Goal: Task Accomplishment & Management: Use online tool/utility

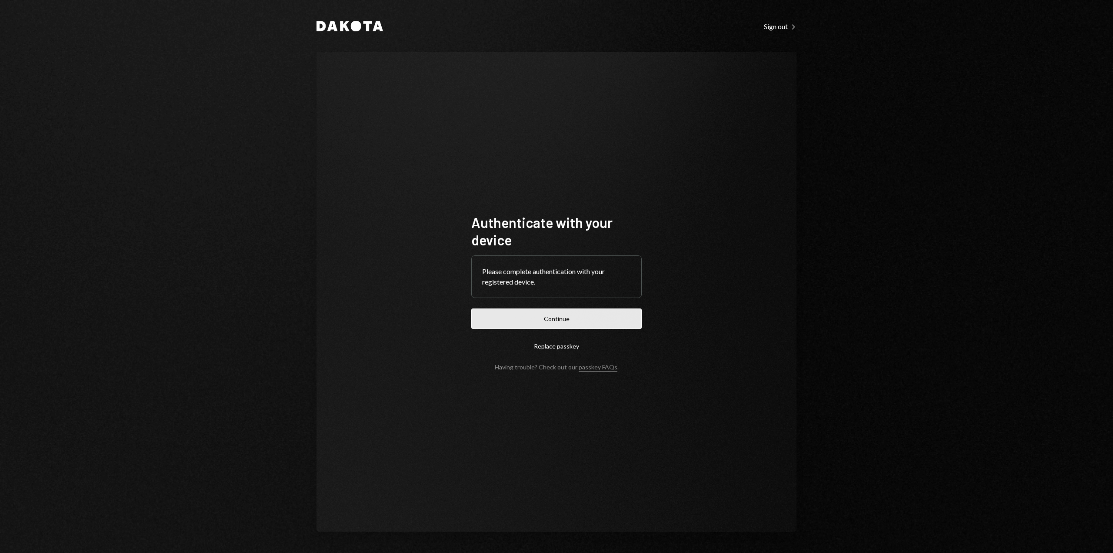
click at [546, 328] on button "Continue" at bounding box center [556, 318] width 170 height 20
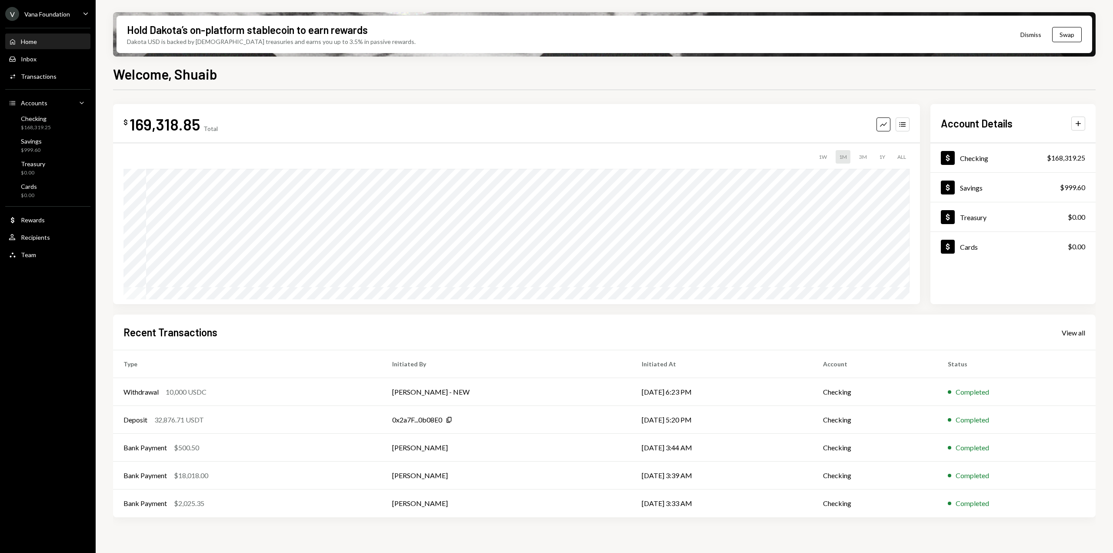
click at [61, 15] on div "Vana Foundation" at bounding box center [47, 13] width 46 height 7
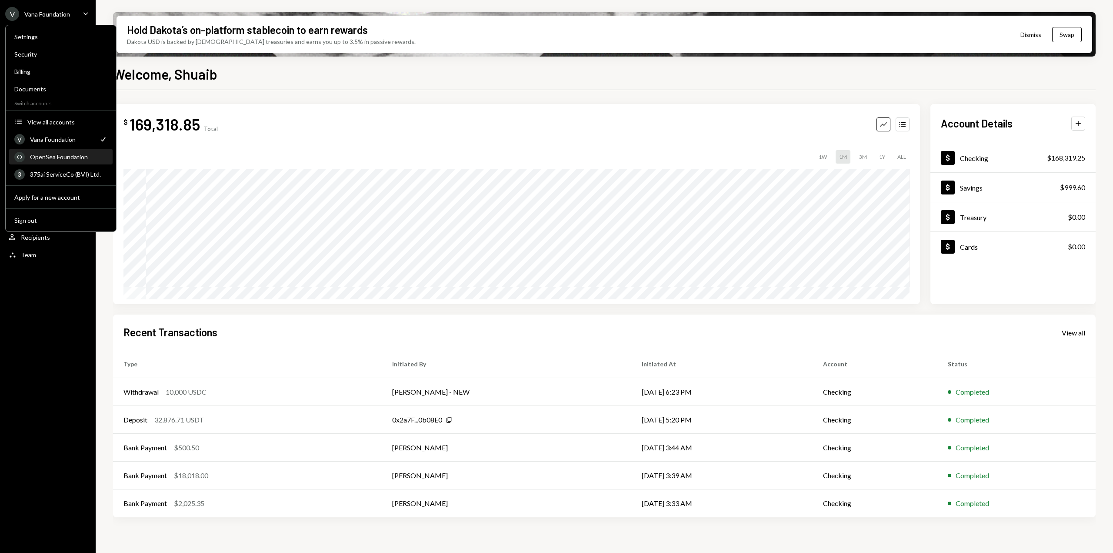
click at [69, 160] on div "O OpenSea Foundation" at bounding box center [60, 157] width 93 height 15
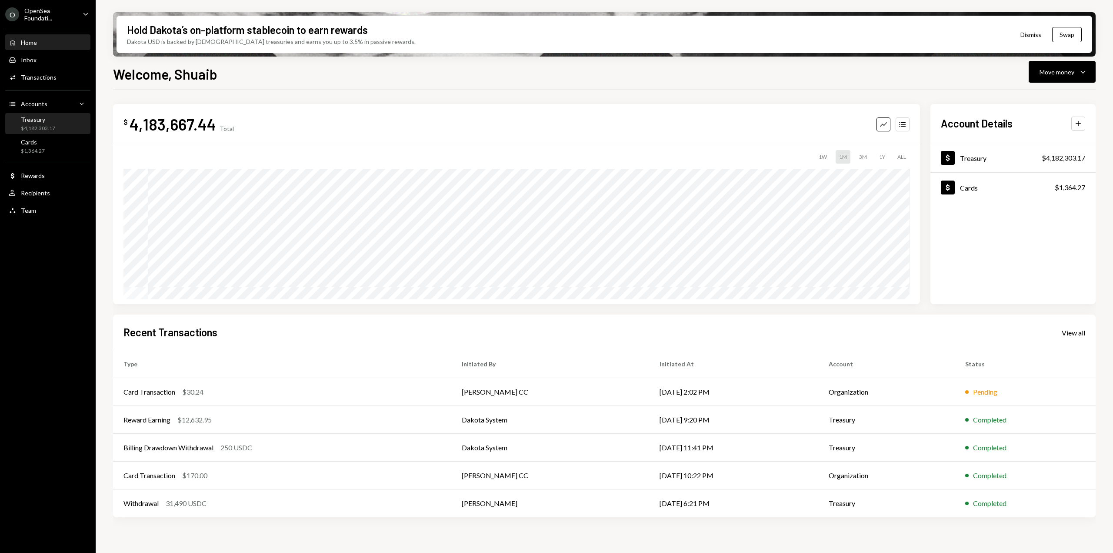
click at [49, 130] on div "$4,182,303.17" at bounding box center [38, 128] width 34 height 7
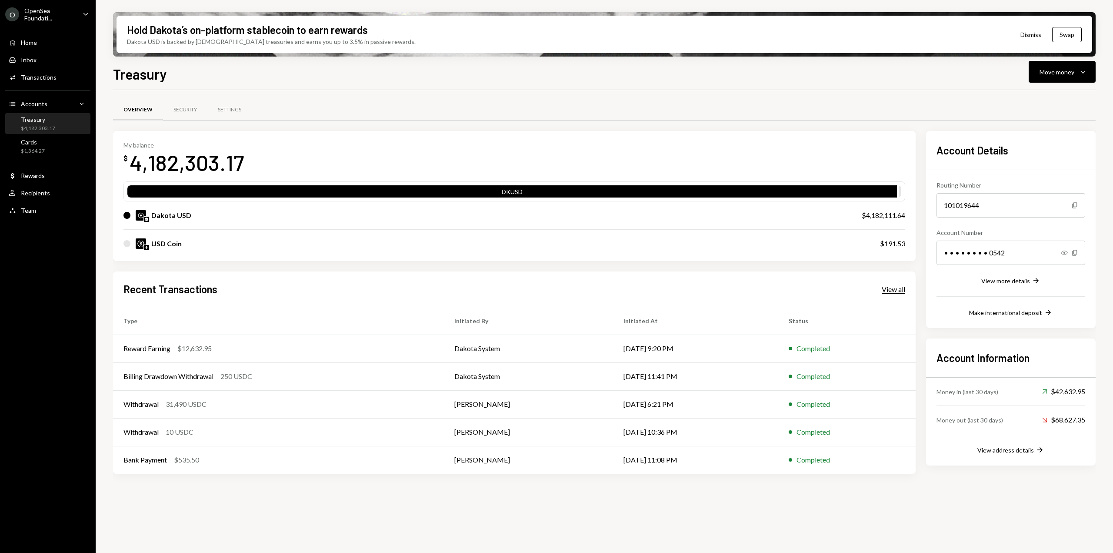
click at [896, 291] on div "View all" at bounding box center [893, 289] width 23 height 9
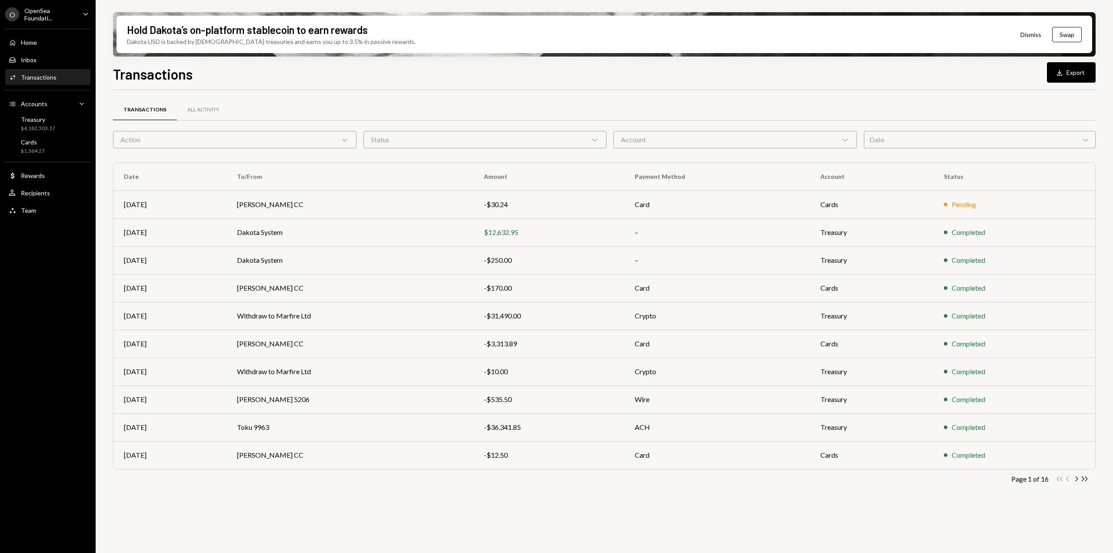
click at [938, 138] on div "Date Chevron Down" at bounding box center [980, 139] width 232 height 17
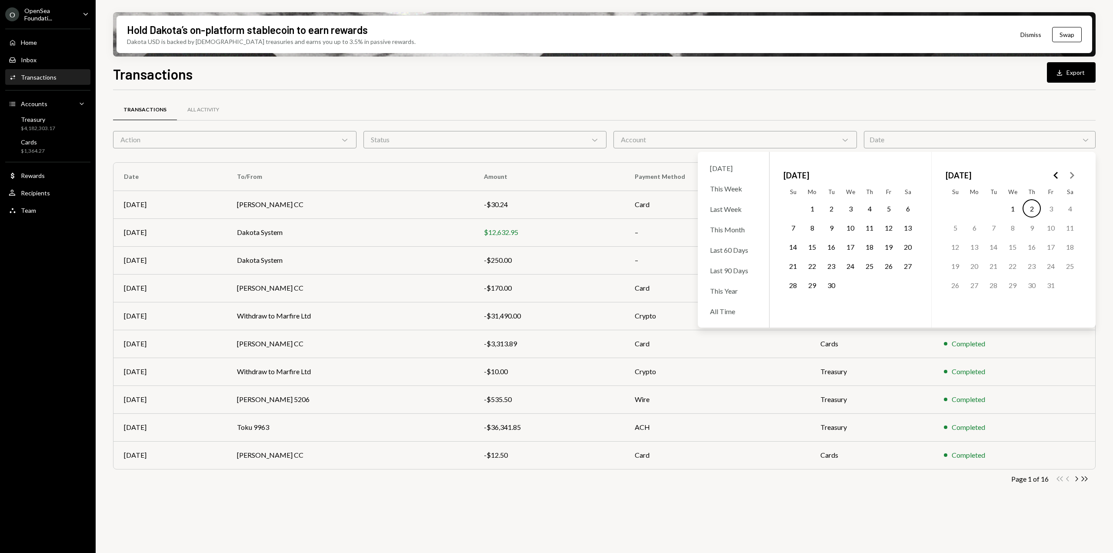
click at [810, 206] on button "1" at bounding box center [812, 208] width 18 height 18
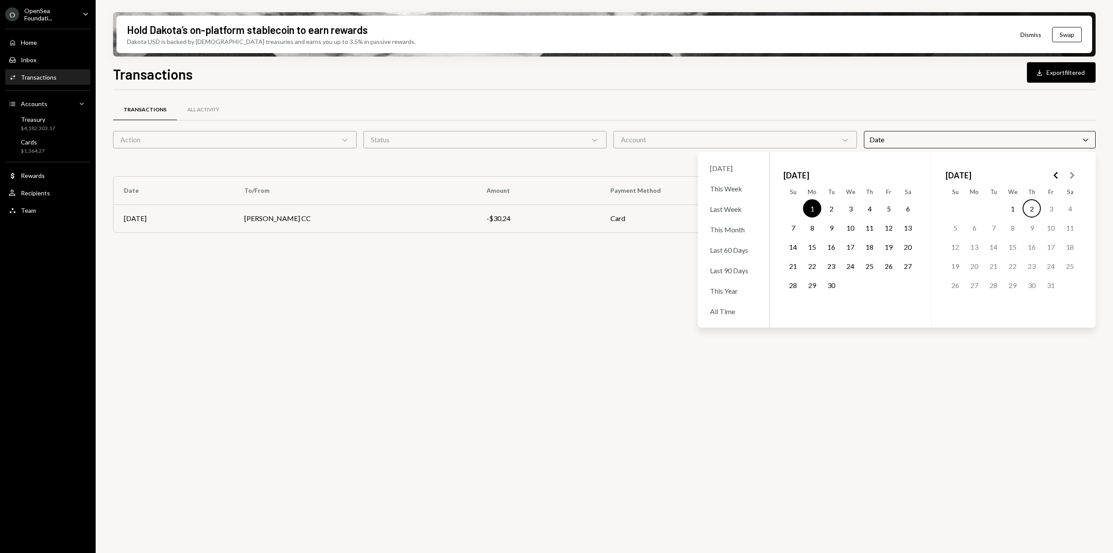
click at [831, 284] on button "30" at bounding box center [831, 285] width 18 height 18
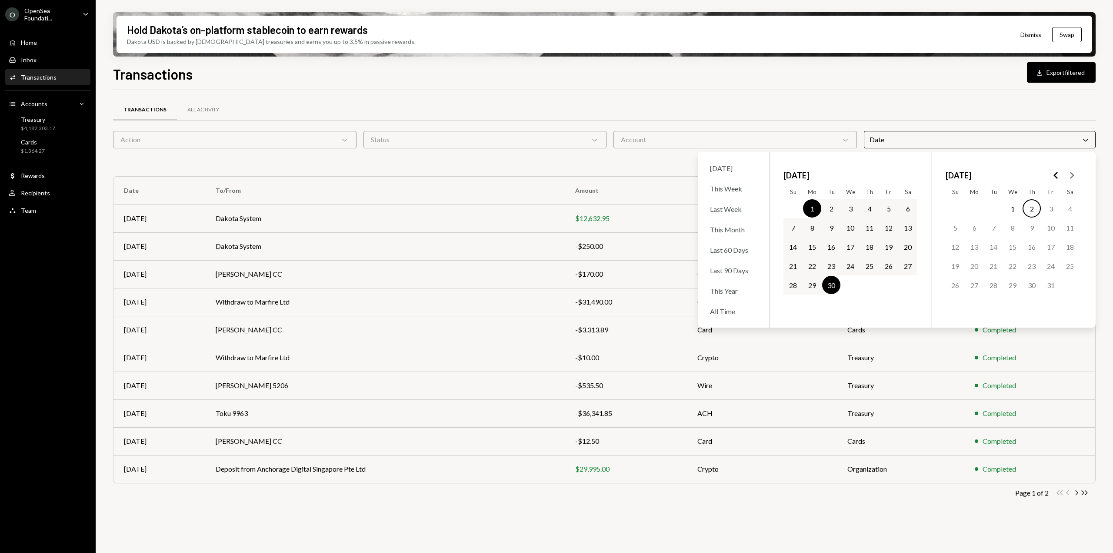
click at [1033, 209] on button "2" at bounding box center [1031, 208] width 18 height 18
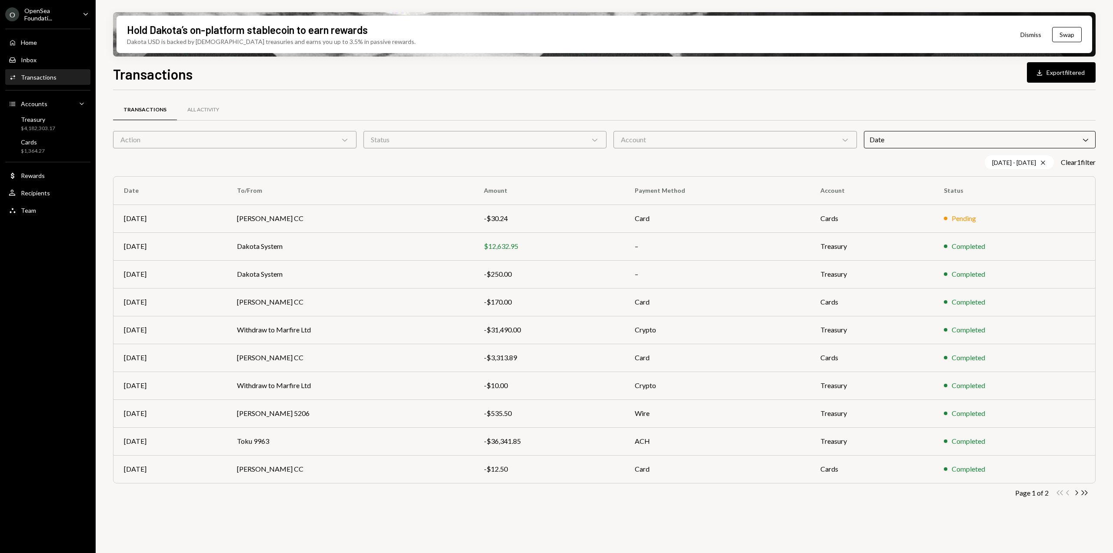
click at [1063, 91] on div "Transactions All Activity Action Chevron Down Status Chevron Down Account Chevr…" at bounding box center [604, 304] width 982 height 429
click at [752, 140] on div "Account Chevron Down" at bounding box center [734, 139] width 243 height 17
click at [407, 140] on div "Status Chevron Down" at bounding box center [484, 139] width 243 height 17
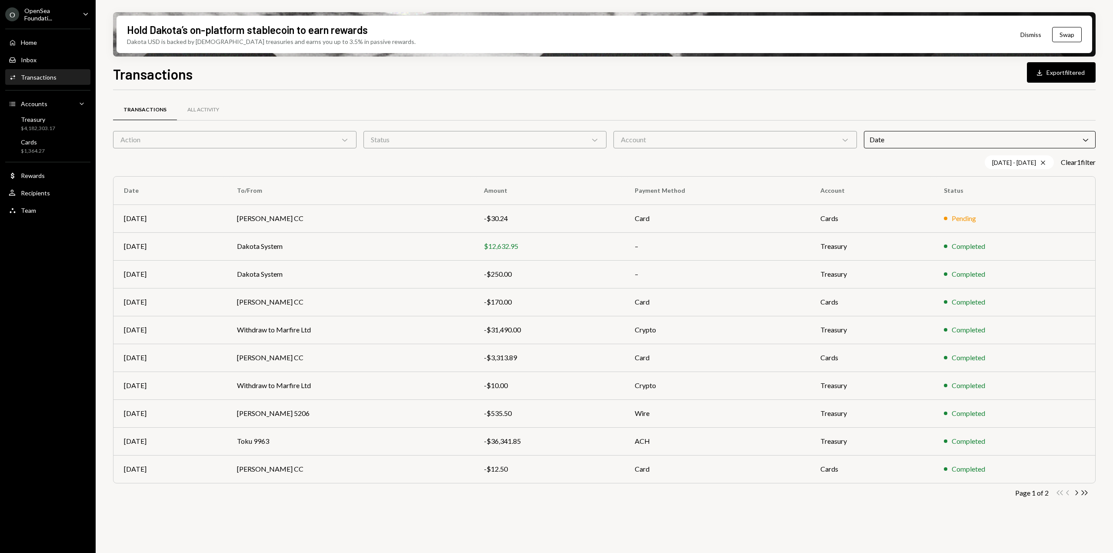
click at [307, 139] on div "Action Chevron Down" at bounding box center [234, 139] width 243 height 17
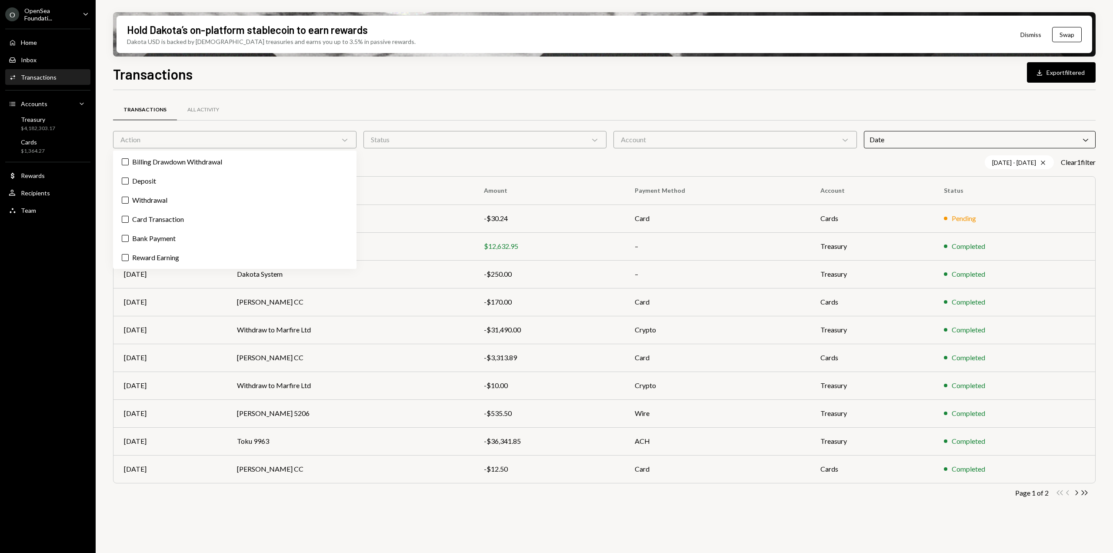
click at [307, 139] on div "Action Chevron Down" at bounding box center [234, 139] width 243 height 17
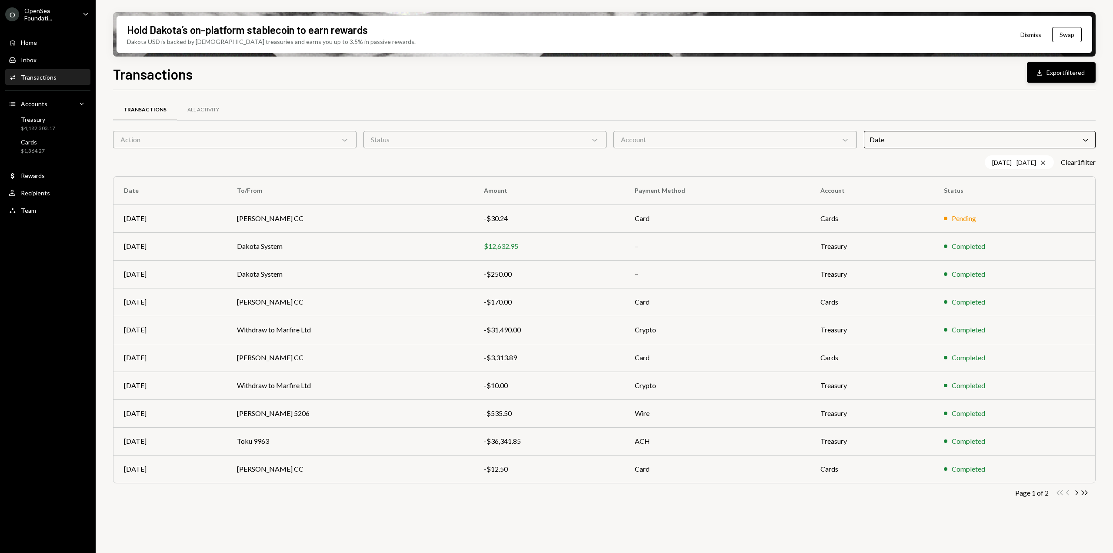
click at [1045, 75] on div "Download" at bounding box center [1040, 72] width 11 height 9
click at [64, 123] on div "Treasury $4,182,303.17" at bounding box center [48, 124] width 78 height 17
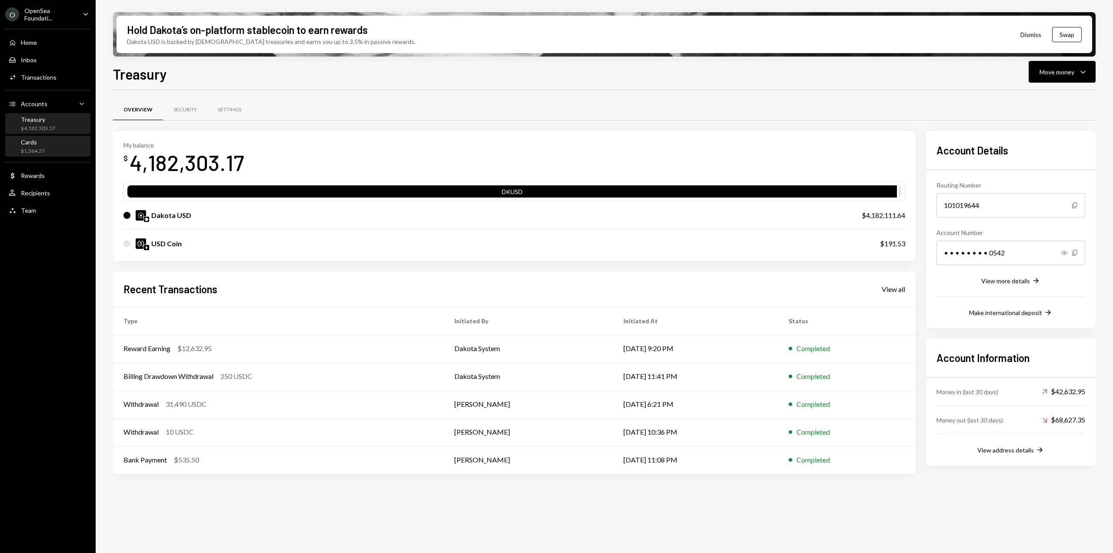
click at [62, 151] on div "Cards $1,364.27" at bounding box center [48, 146] width 78 height 17
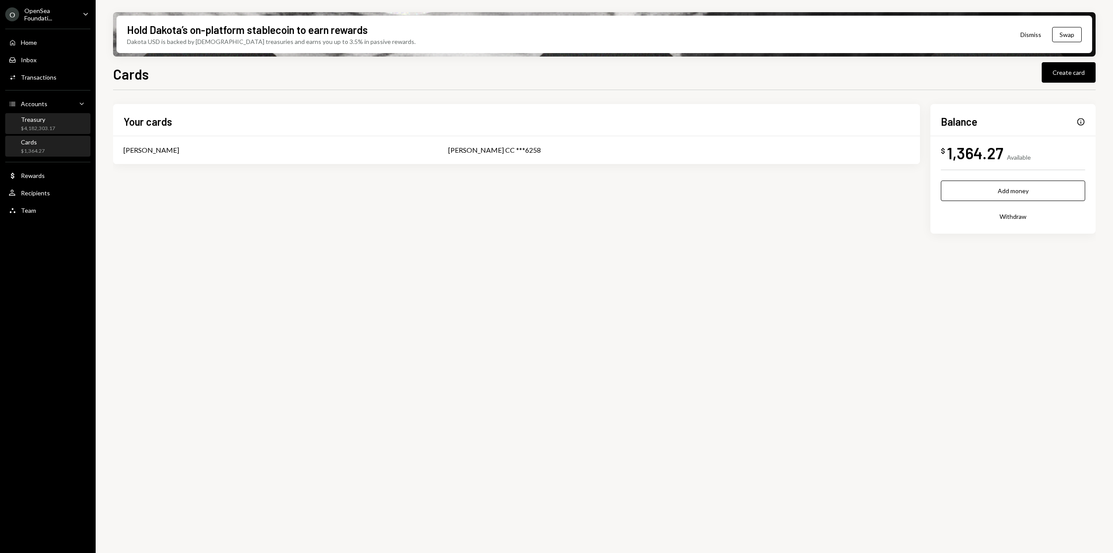
click at [51, 130] on div "$4,182,303.17" at bounding box center [38, 128] width 34 height 7
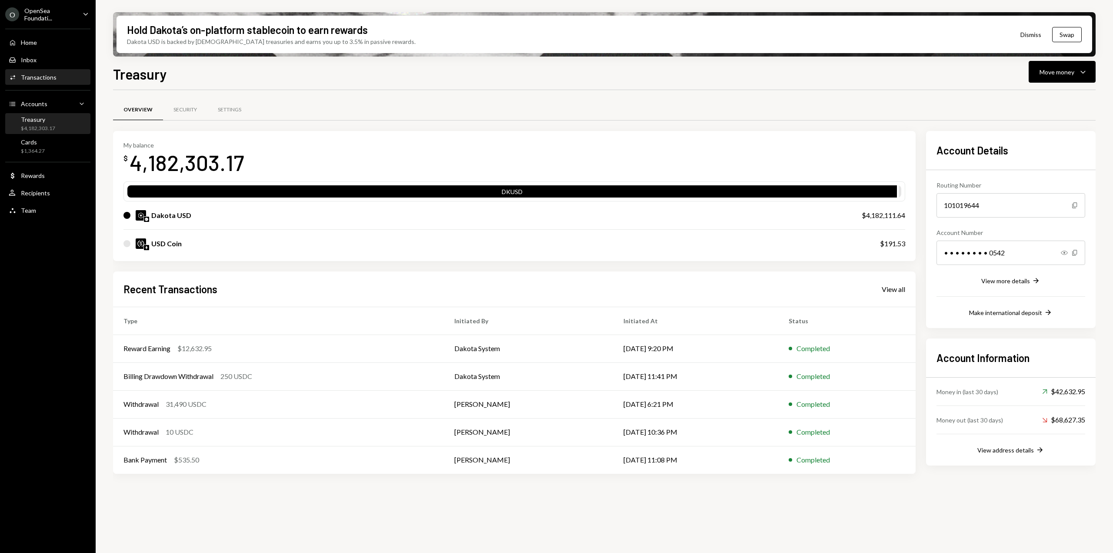
click at [45, 81] on div "Activities Transactions" at bounding box center [33, 77] width 48 height 8
click at [894, 287] on div "View all" at bounding box center [893, 289] width 23 height 9
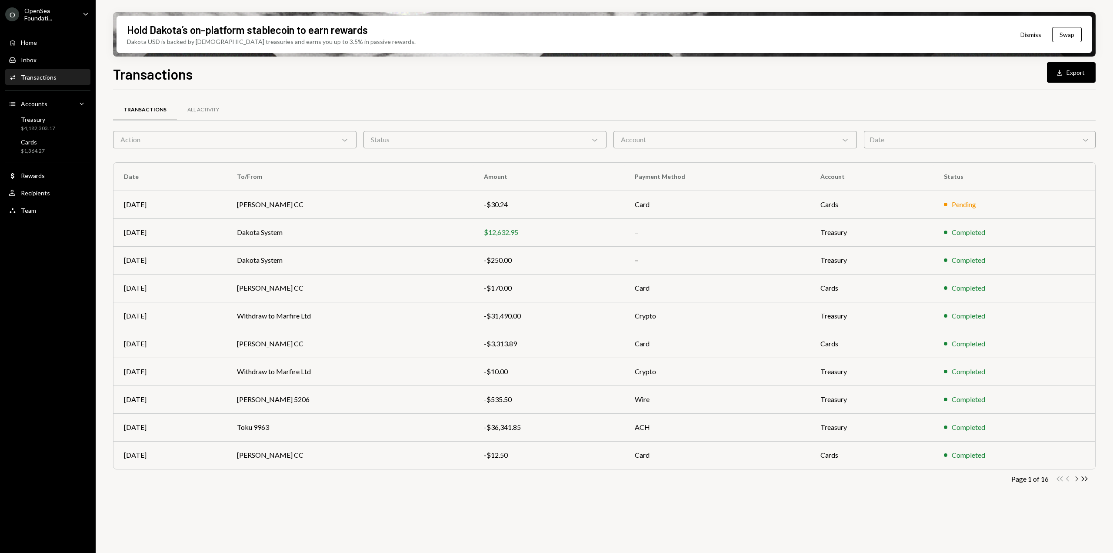
click at [1074, 480] on icon "Chevron Right" at bounding box center [1076, 478] width 8 height 8
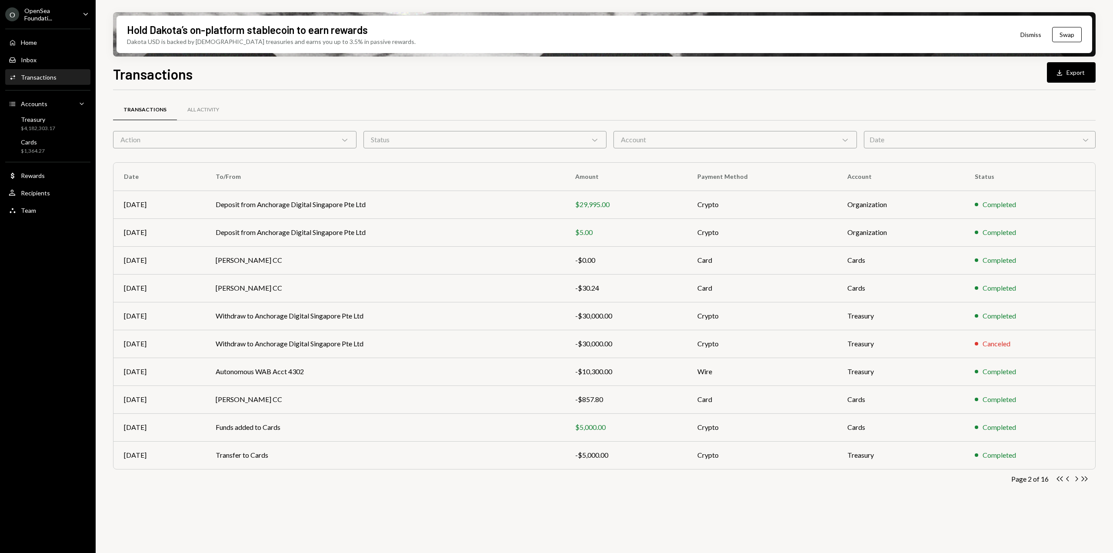
click at [899, 142] on div "Date Chevron Down" at bounding box center [980, 139] width 232 height 17
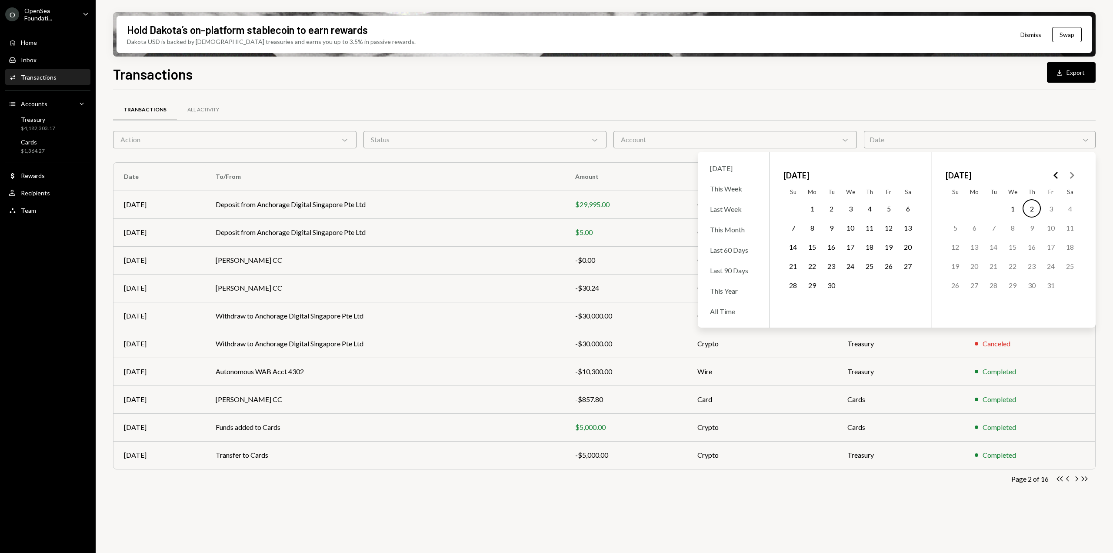
click at [1055, 174] on polygon "Go to the Previous Month" at bounding box center [1055, 175] width 4 height 7
click at [1049, 211] on button "1" at bounding box center [1051, 208] width 18 height 18
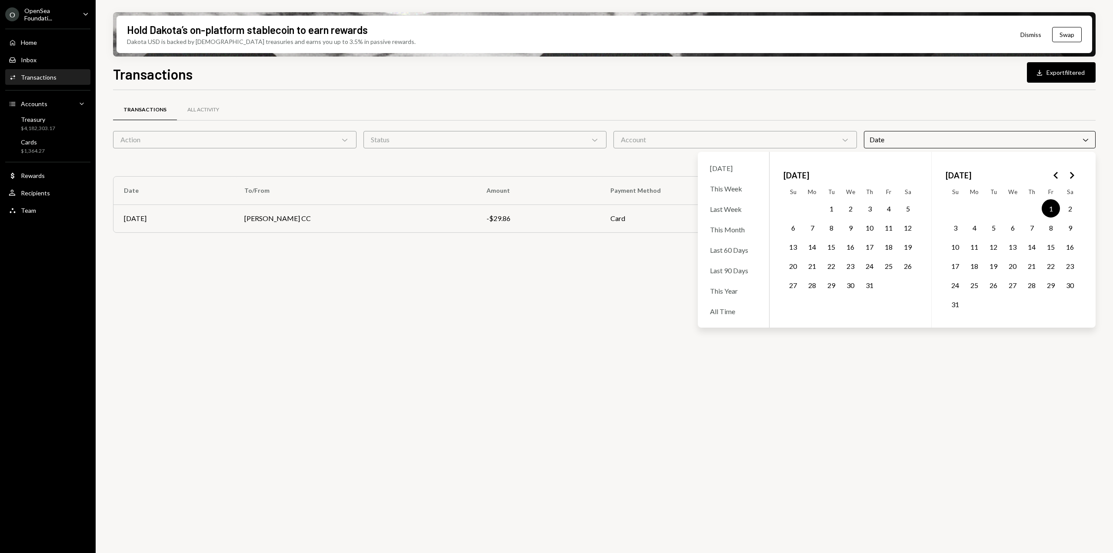
click at [956, 307] on button "31" at bounding box center [955, 304] width 18 height 18
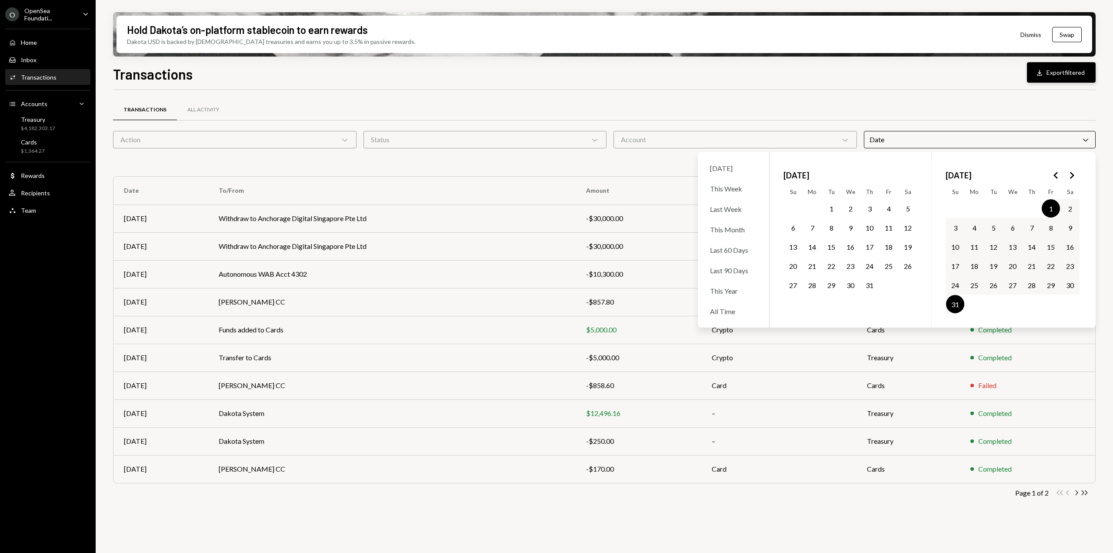
click at [1058, 77] on button "Download Export filtered" at bounding box center [1061, 72] width 69 height 20
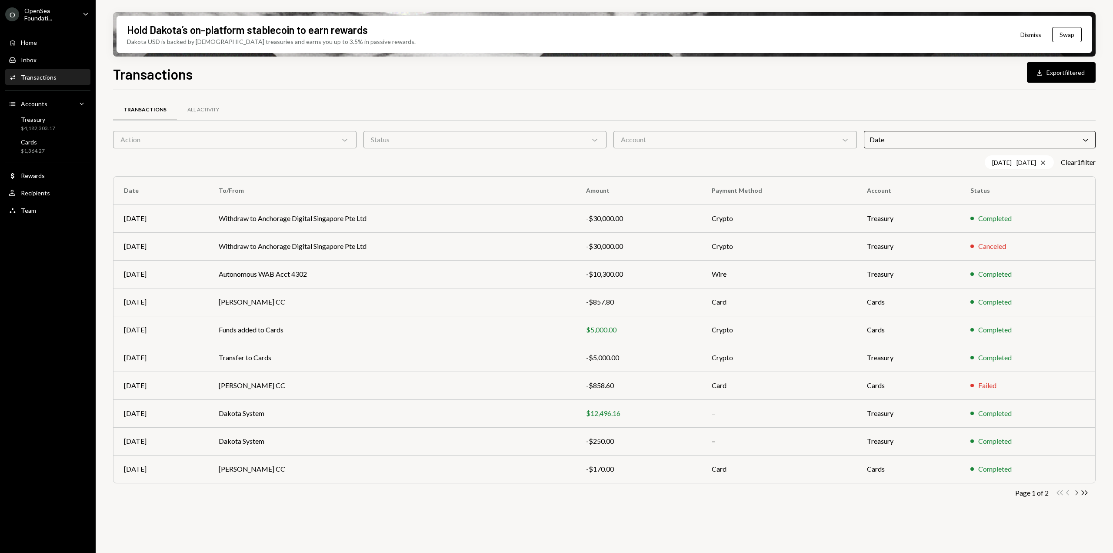
click at [1077, 493] on icon "button" at bounding box center [1077, 492] width 3 height 5
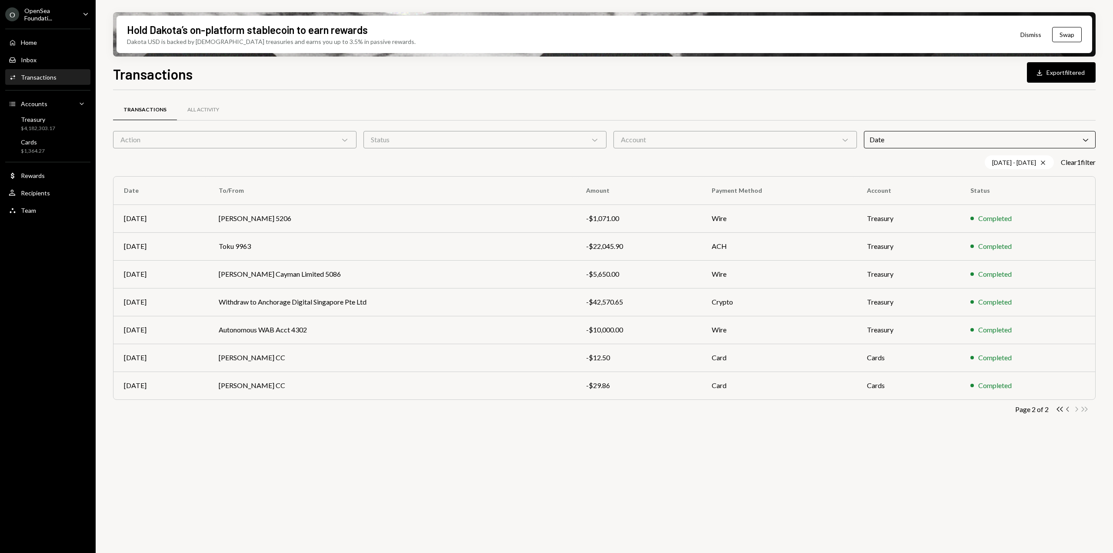
click at [1067, 409] on icon "button" at bounding box center [1067, 408] width 3 height 5
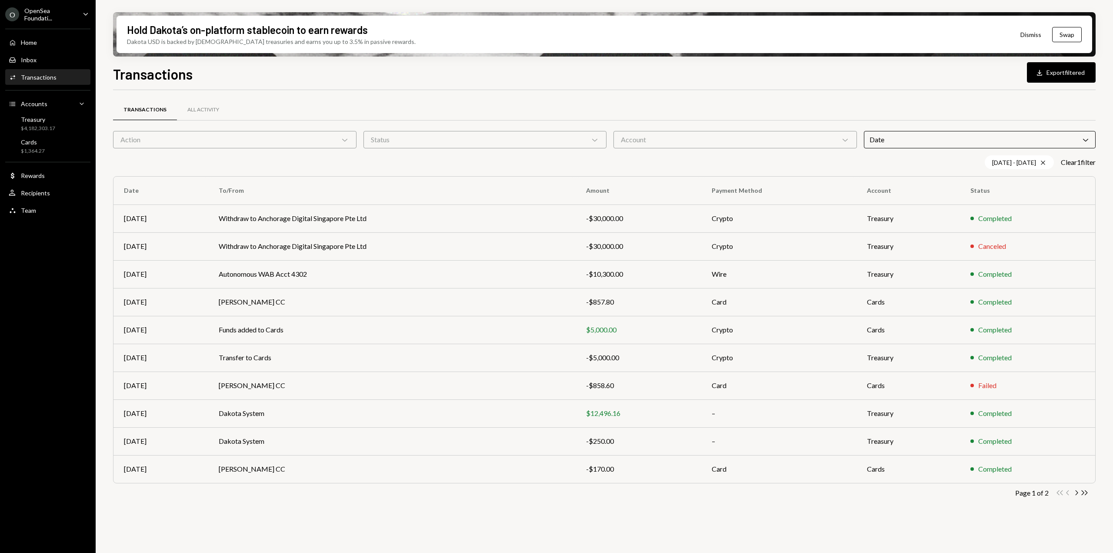
click at [939, 137] on div "Date Chevron Down" at bounding box center [980, 139] width 232 height 17
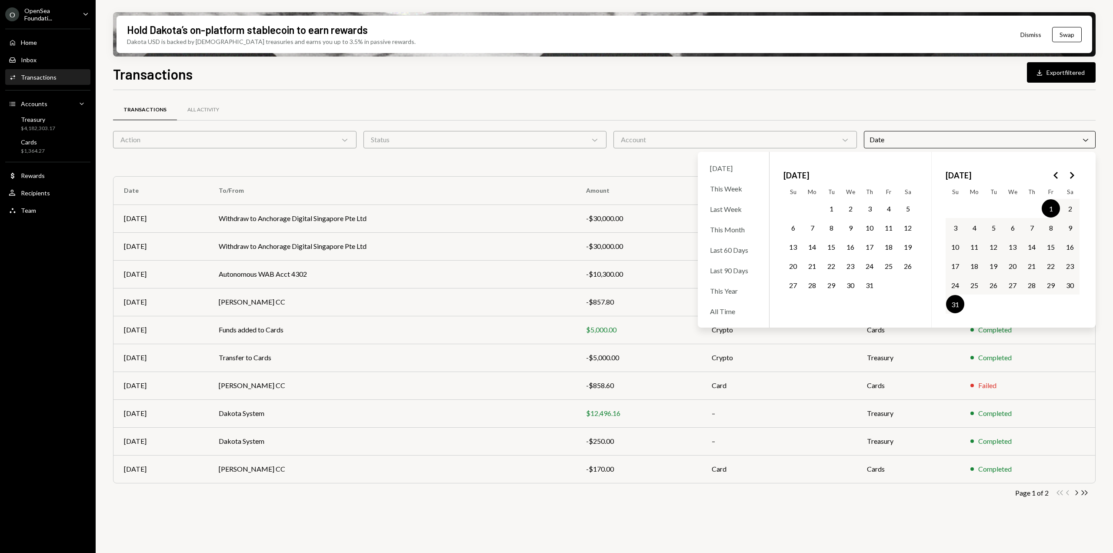
click at [1073, 177] on icon "Go to the Next Month" at bounding box center [1071, 175] width 10 height 10
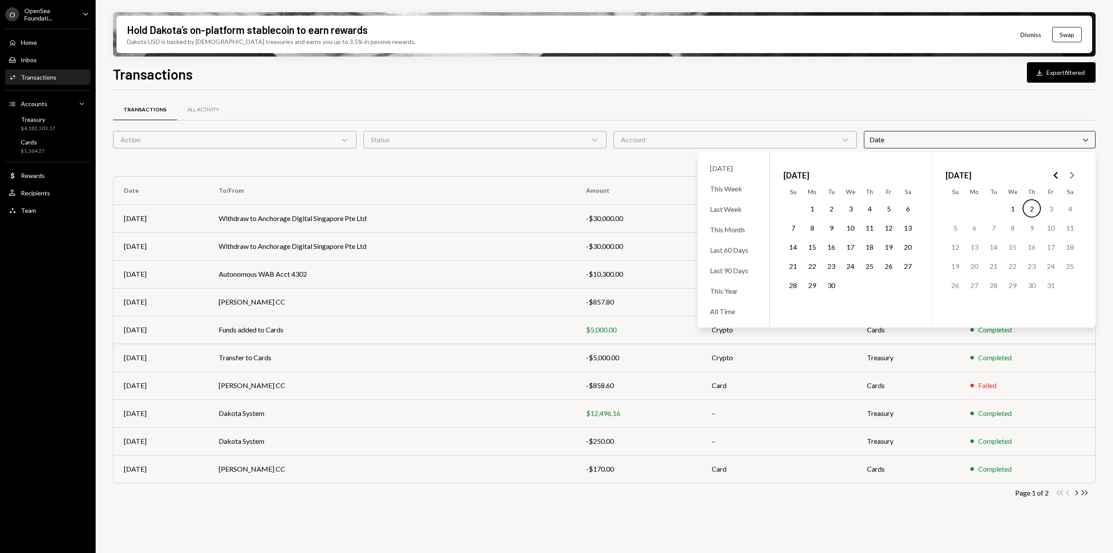
click at [812, 206] on button "1" at bounding box center [812, 208] width 18 height 18
click at [836, 280] on button "30" at bounding box center [831, 285] width 18 height 18
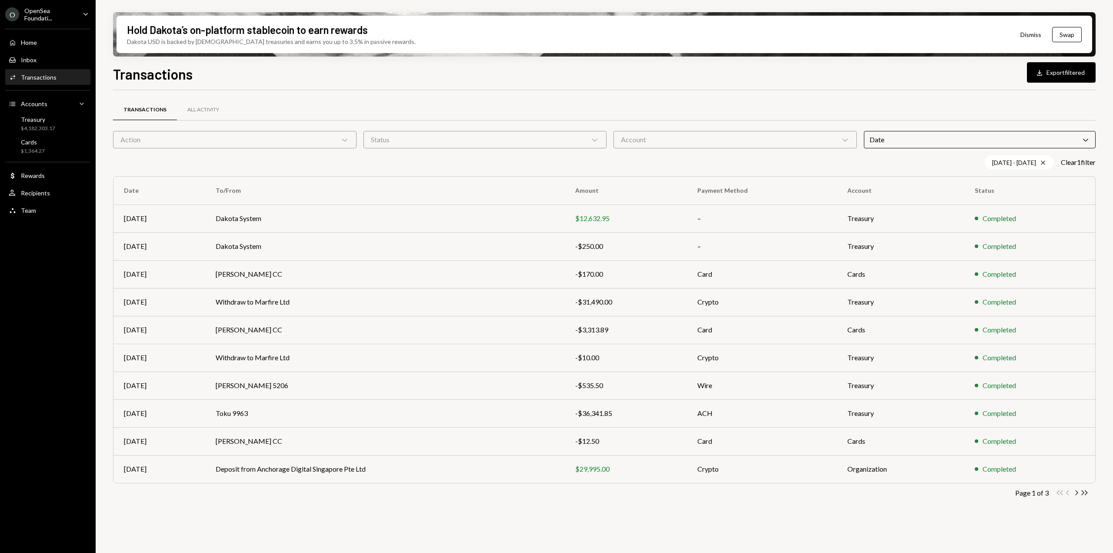
click at [914, 93] on div "Transactions All Activity Action Chevron Down Status Chevron Down Account Chevr…" at bounding box center [604, 304] width 982 height 429
click at [730, 334] on td "Card" at bounding box center [762, 330] width 150 height 28
